Goal: Task Accomplishment & Management: Complete application form

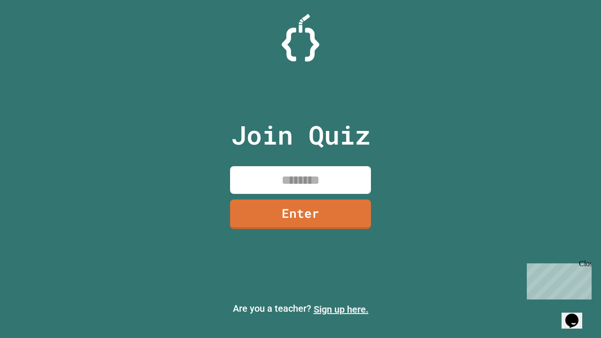
click at [341, 310] on link "Sign up here." at bounding box center [341, 309] width 55 height 11
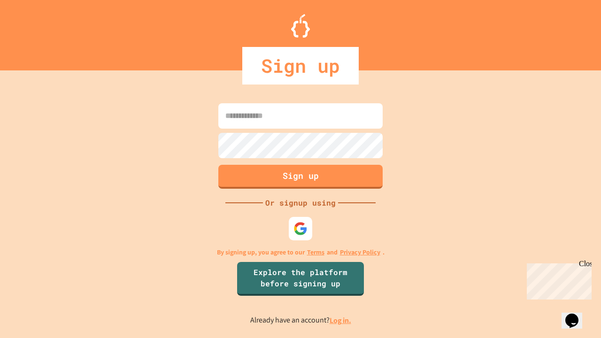
click at [341, 320] on link "Log in." at bounding box center [341, 321] width 22 height 10
